Goal: Task Accomplishment & Management: Complete application form

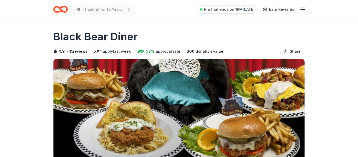
scroll to position [124, 0]
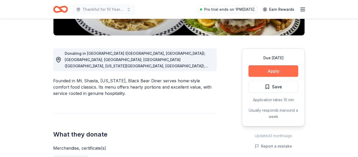
click at [266, 74] on button "Apply" at bounding box center [273, 71] width 50 height 12
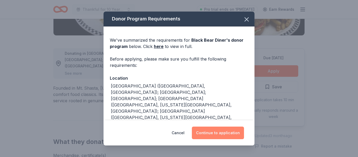
click at [212, 132] on button "Continue to application" at bounding box center [218, 132] width 52 height 13
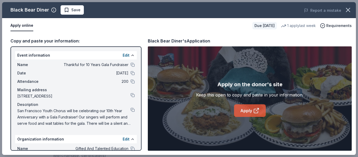
click at [253, 115] on link "Apply" at bounding box center [250, 110] width 32 height 13
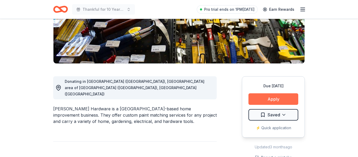
scroll to position [97, 0]
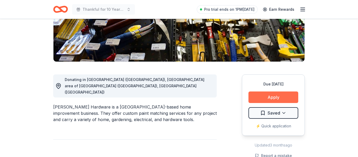
click at [269, 97] on button "Apply" at bounding box center [273, 97] width 50 height 12
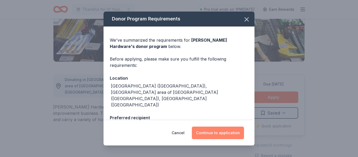
click at [222, 134] on button "Continue to application" at bounding box center [218, 132] width 52 height 13
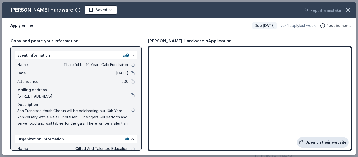
click at [313, 139] on link "Open on their website" at bounding box center [323, 142] width 52 height 10
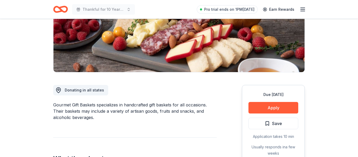
scroll to position [91, 0]
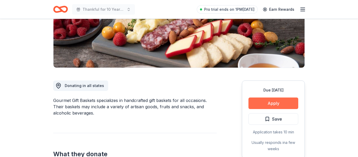
click at [265, 104] on button "Apply" at bounding box center [273, 103] width 50 height 12
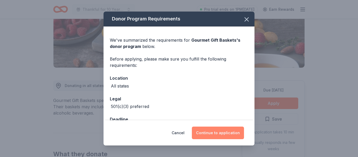
click at [234, 132] on button "Continue to application" at bounding box center [218, 132] width 52 height 13
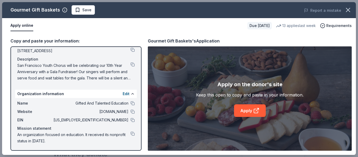
scroll to position [46, 0]
click at [248, 113] on link "Apply" at bounding box center [250, 110] width 32 height 13
click at [247, 111] on link "Apply" at bounding box center [250, 110] width 32 height 13
